Goal: Information Seeking & Learning: Learn about a topic

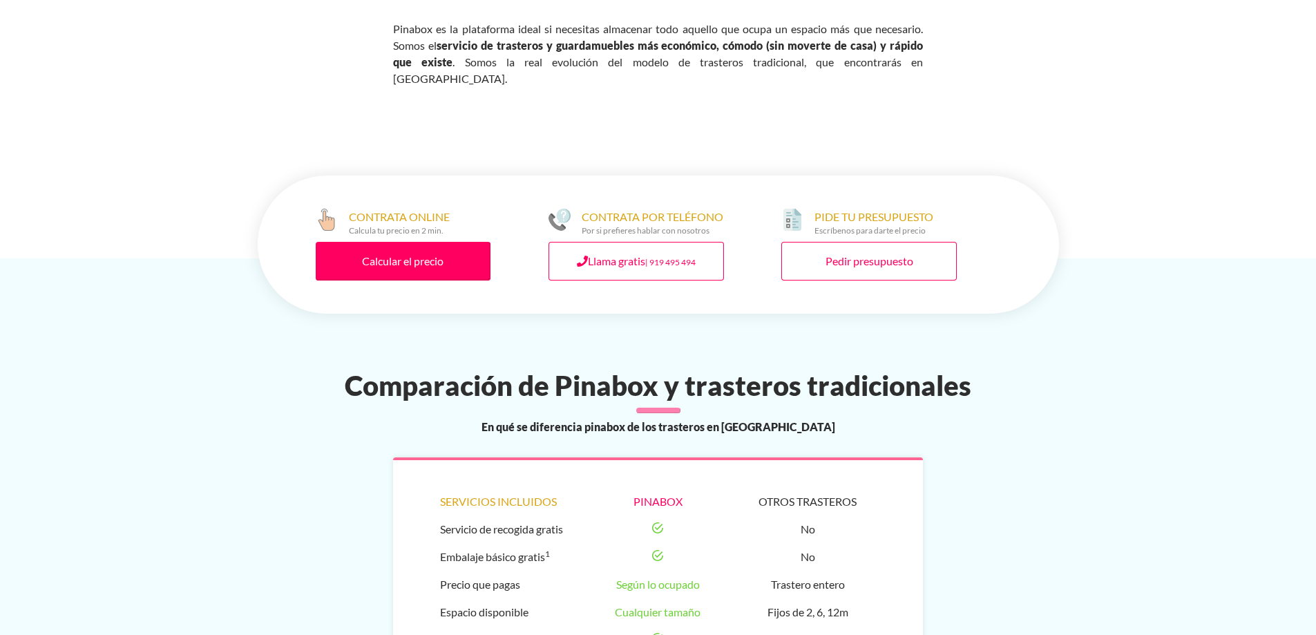
scroll to position [829, 0]
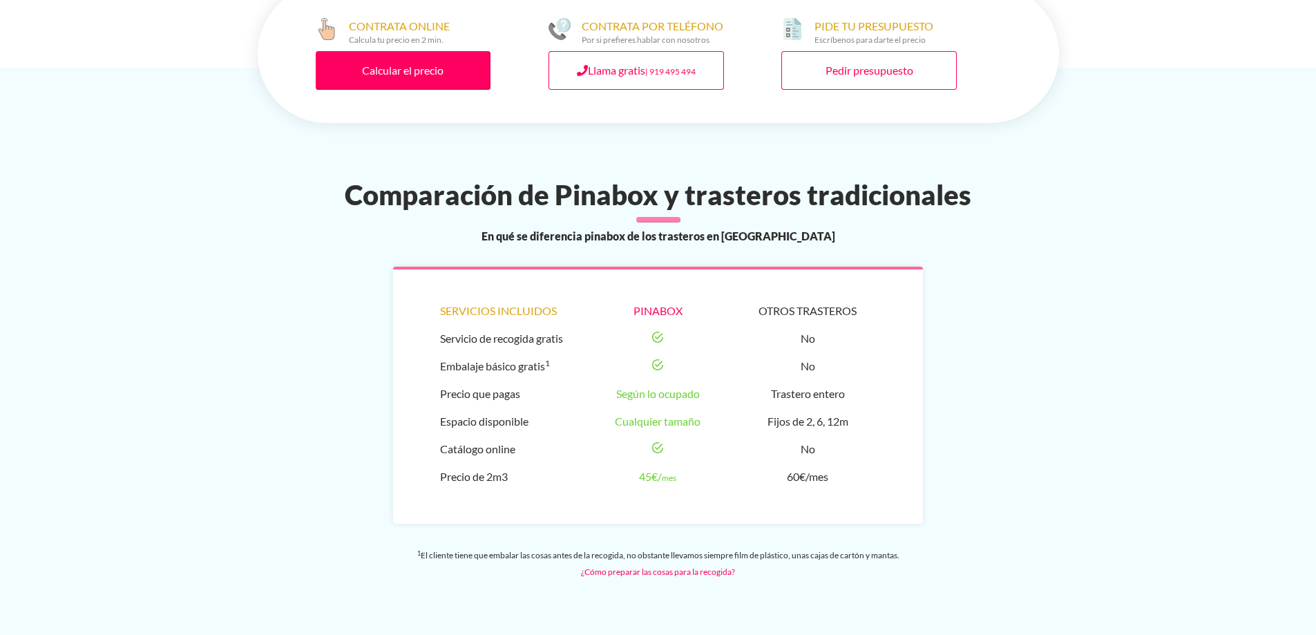
drag, startPoint x: 437, startPoint y: 407, endPoint x: 705, endPoint y: 406, distance: 267.4
click at [705, 406] on div "Servicios incluidos Servicio de recogida gratis Embalaje básico gratis 1 Precio…" at bounding box center [658, 395] width 530 height 257
click at [712, 408] on li "Cualquier tamaño" at bounding box center [658, 422] width 136 height 28
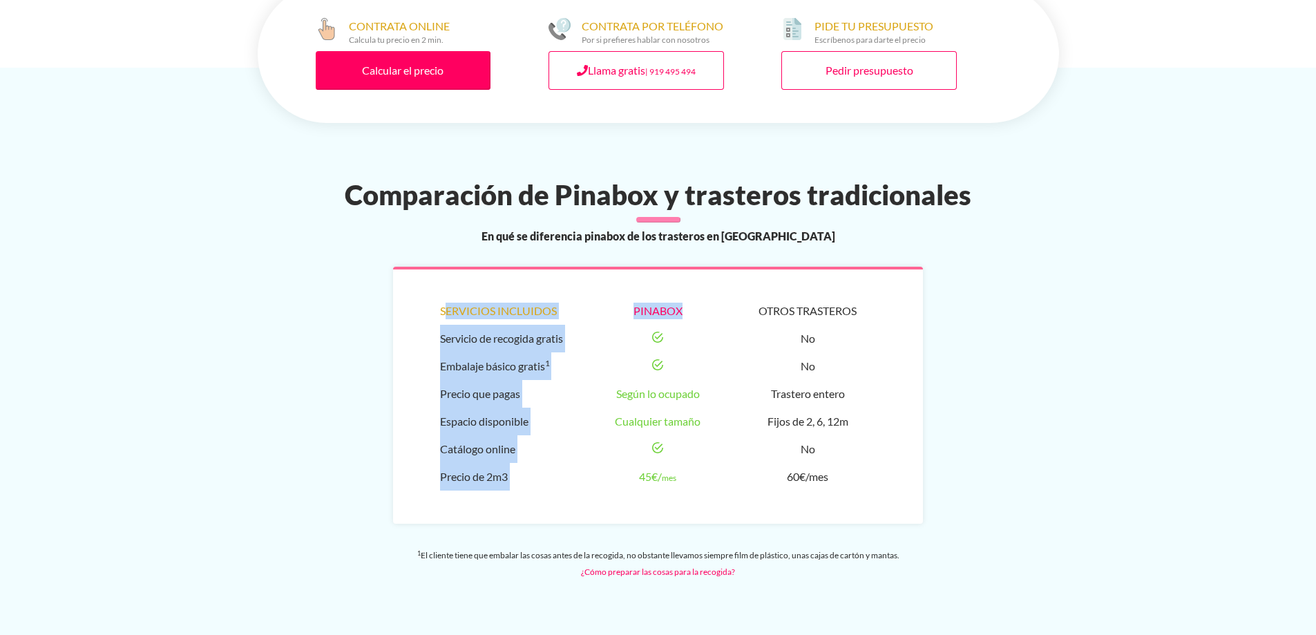
drag, startPoint x: 435, startPoint y: 323, endPoint x: 674, endPoint y: 324, distance: 239.1
click at [674, 324] on div "Servicios incluidos Servicio de recogida gratis Embalaje básico gratis 1 Precio…" at bounding box center [658, 395] width 530 height 257
click at [670, 325] on li at bounding box center [658, 339] width 136 height 28
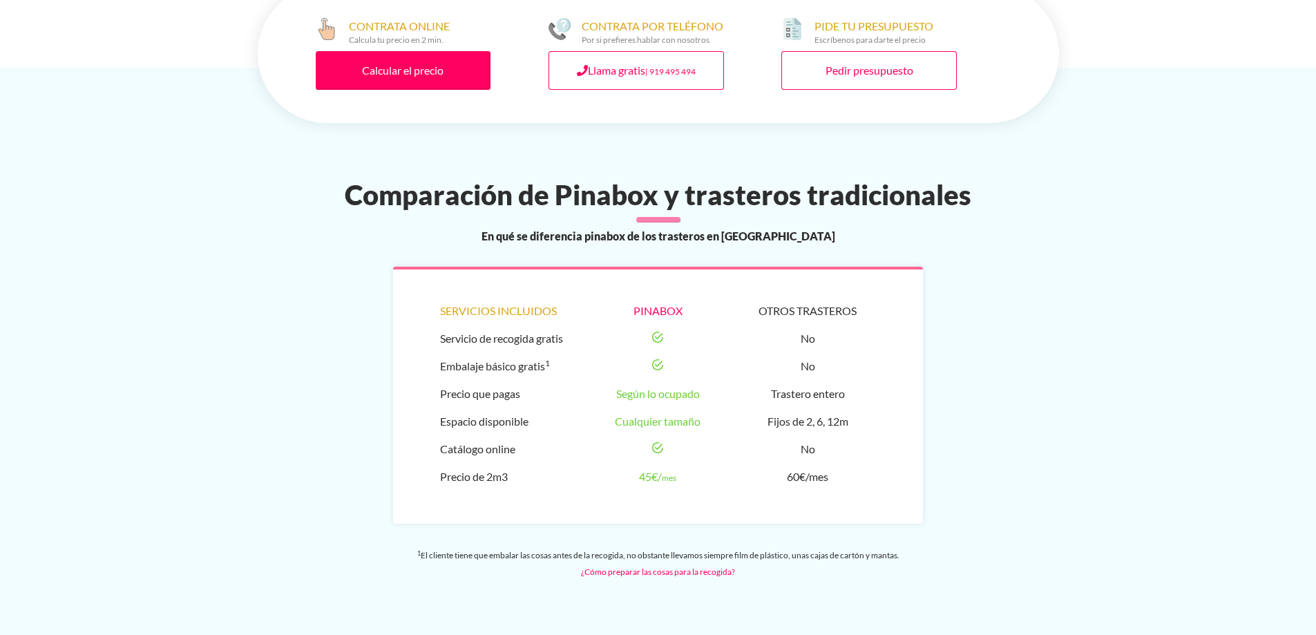
drag, startPoint x: 437, startPoint y: 323, endPoint x: 564, endPoint y: 318, distance: 127.9
click at [564, 318] on div "Servicios incluidos Servicio de recogida gratis Embalaje básico gratis 1 Precio…" at bounding box center [658, 395] width 530 height 257
click at [573, 325] on li "Servicio de recogida gratis" at bounding box center [508, 339] width 136 height 28
drag, startPoint x: 444, startPoint y: 321, endPoint x: 582, endPoint y: 323, distance: 137.5
click at [582, 323] on div "Servicios incluidos Servicio de recogida gratis Embalaje básico gratis 1 Precio…" at bounding box center [658, 395] width 530 height 257
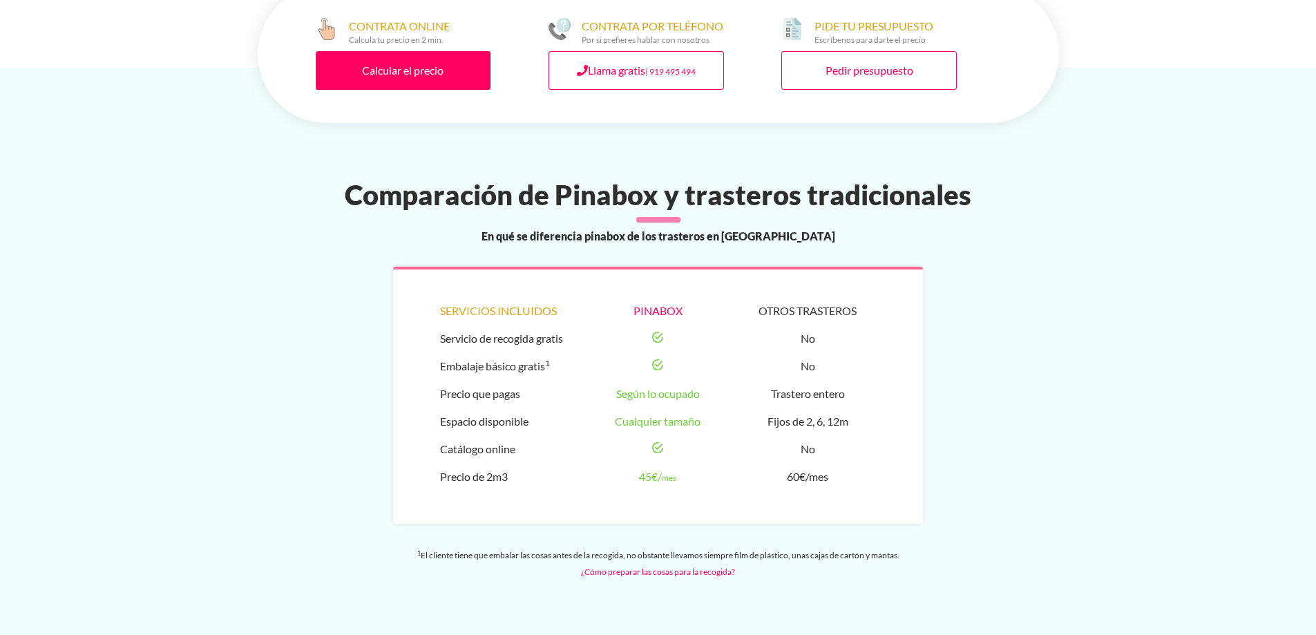
click at [582, 331] on div "Servicios incluidos Servicio de recogida gratis Embalaje básico gratis 1 Precio…" at bounding box center [658, 395] width 530 height 257
drag, startPoint x: 569, startPoint y: 327, endPoint x: 437, endPoint y: 325, distance: 132.0
click at [437, 325] on div "Servicios incluidos Servicio de recogida gratis Embalaje básico gratis 1 Precio…" at bounding box center [658, 395] width 530 height 257
click at [457, 352] on li "Embalaje básico gratis 1" at bounding box center [508, 366] width 136 height 28
drag, startPoint x: 442, startPoint y: 325, endPoint x: 564, endPoint y: 332, distance: 122.5
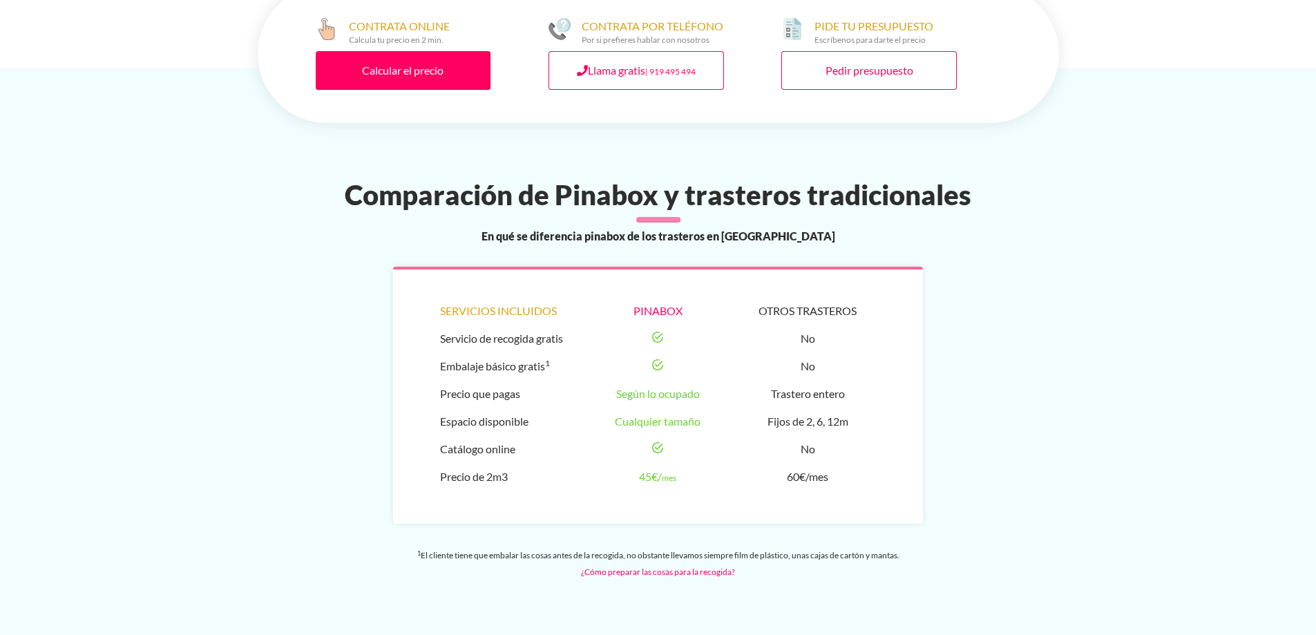
click at [564, 332] on li "Servicio de recogida gratis" at bounding box center [508, 339] width 136 height 28
click at [529, 352] on li "Embalaje básico gratis 1" at bounding box center [508, 366] width 136 height 28
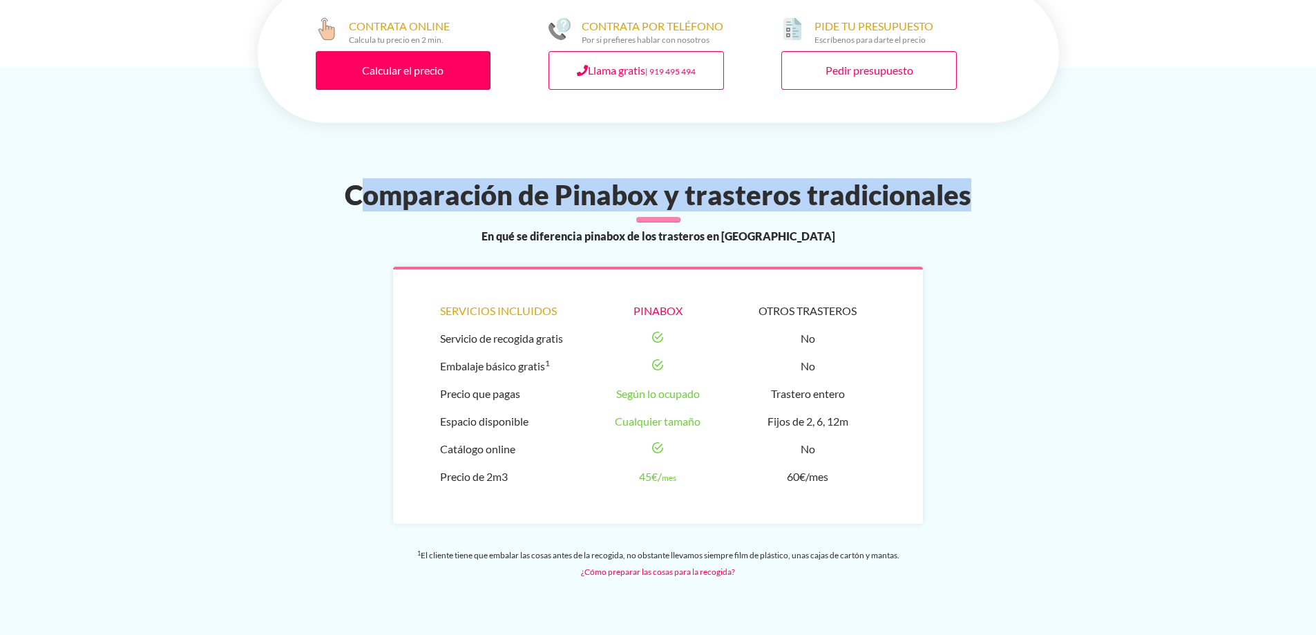
drag, startPoint x: 337, startPoint y: 176, endPoint x: 957, endPoint y: 170, distance: 619.8
click at [957, 178] on h2 "Comparación de Pinabox y trasteros tradicionales" at bounding box center [658, 194] width 818 height 33
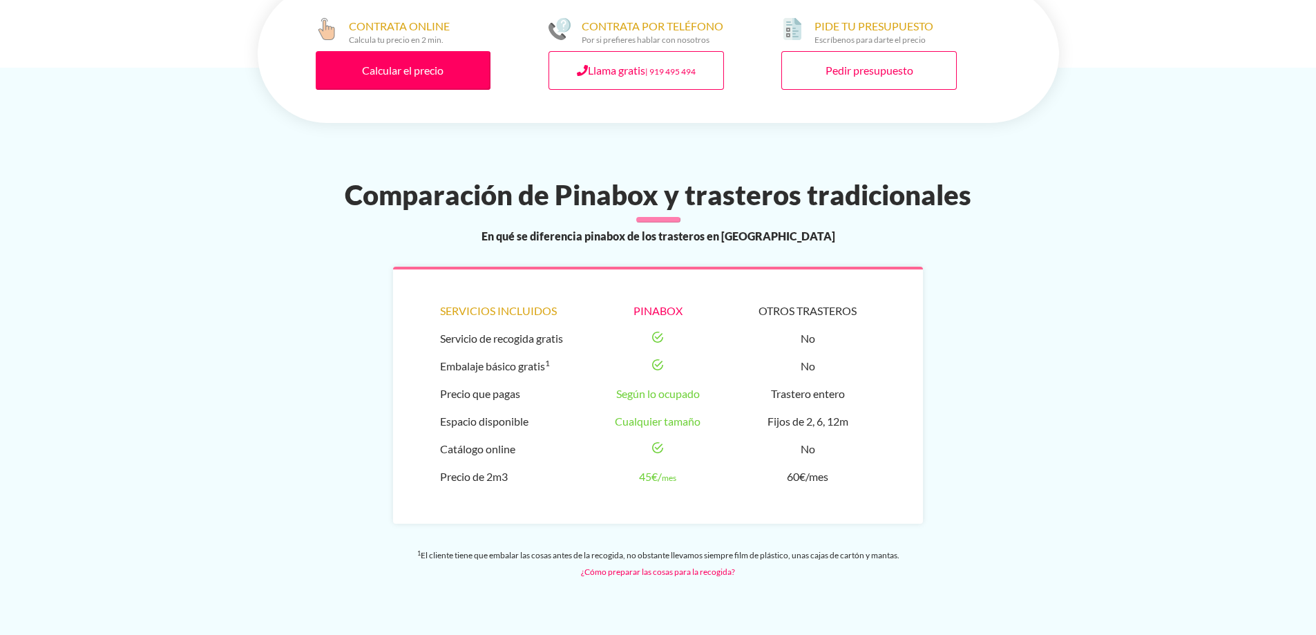
click at [749, 228] on span "En qué se diferencia pinabox de los trasteros en [GEOGRAPHIC_DATA]" at bounding box center [659, 236] width 354 height 17
